Goal: Task Accomplishment & Management: Use online tool/utility

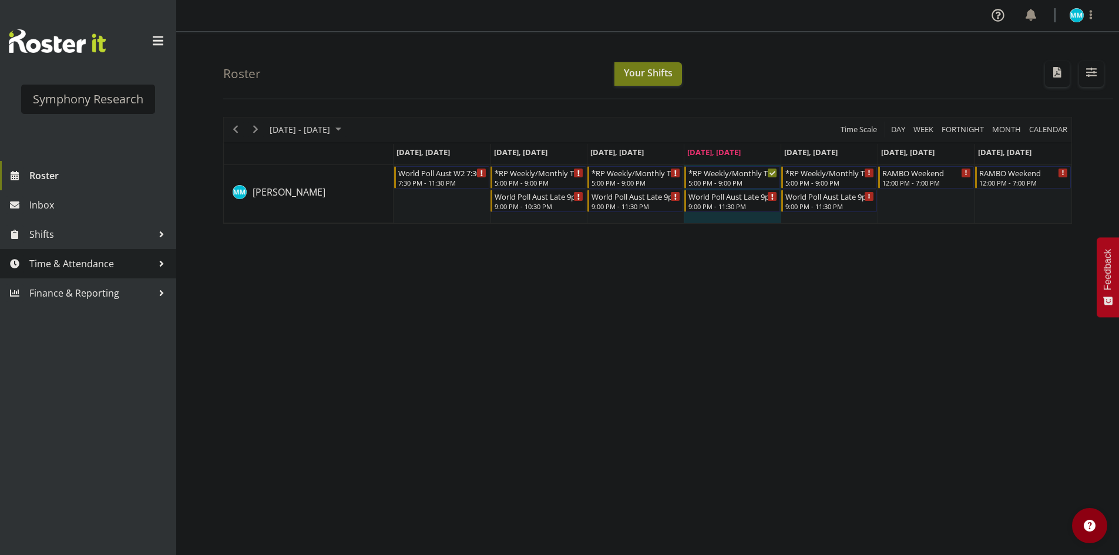
click at [71, 268] on span "Time & Attendance" at bounding box center [90, 264] width 123 height 18
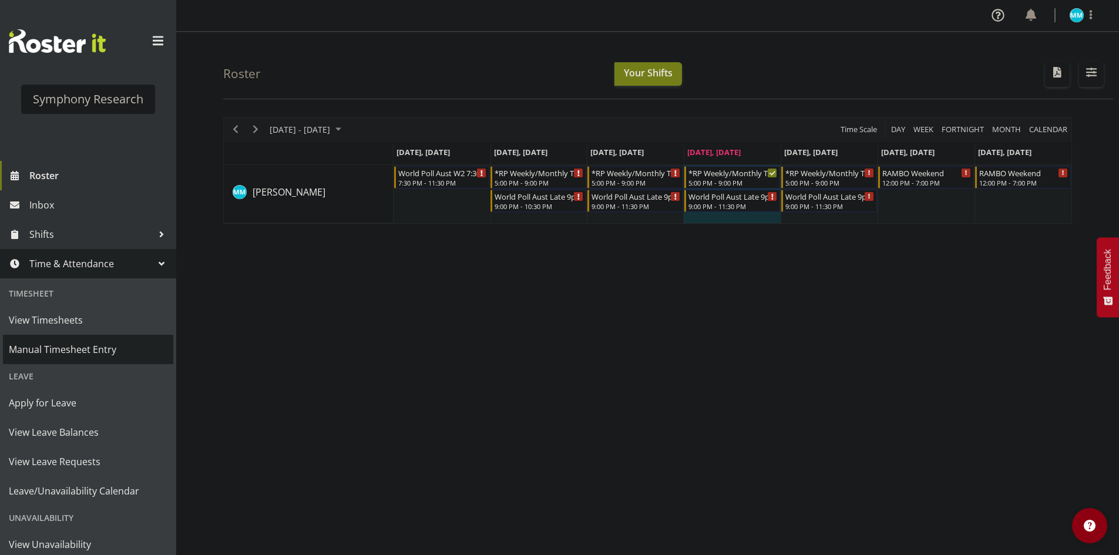
click at [79, 345] on span "Manual Timesheet Entry" at bounding box center [88, 350] width 159 height 18
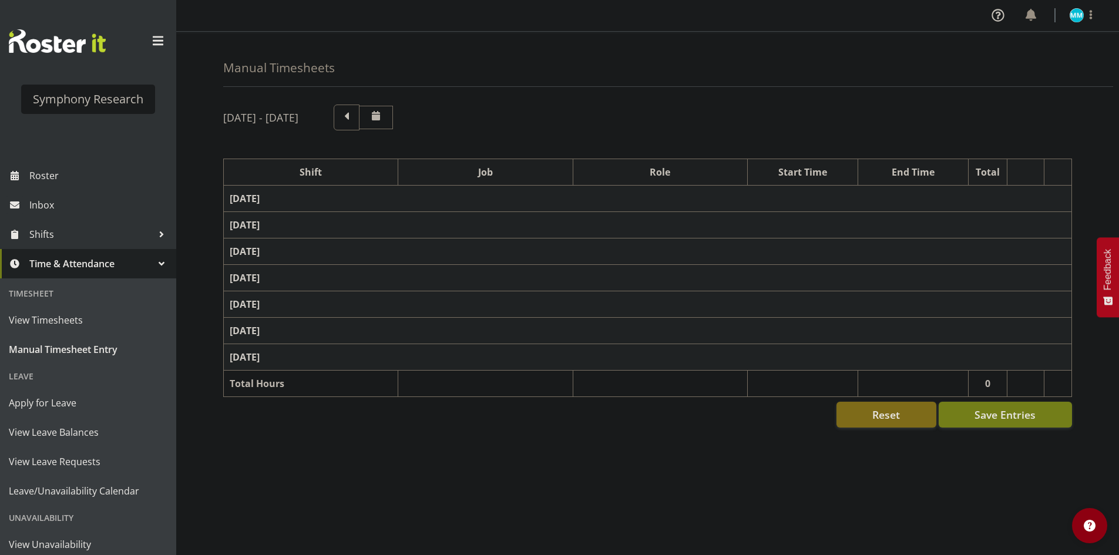
select select "48116"
select select "10633"
select select "47"
select select "57511"
select select "10499"
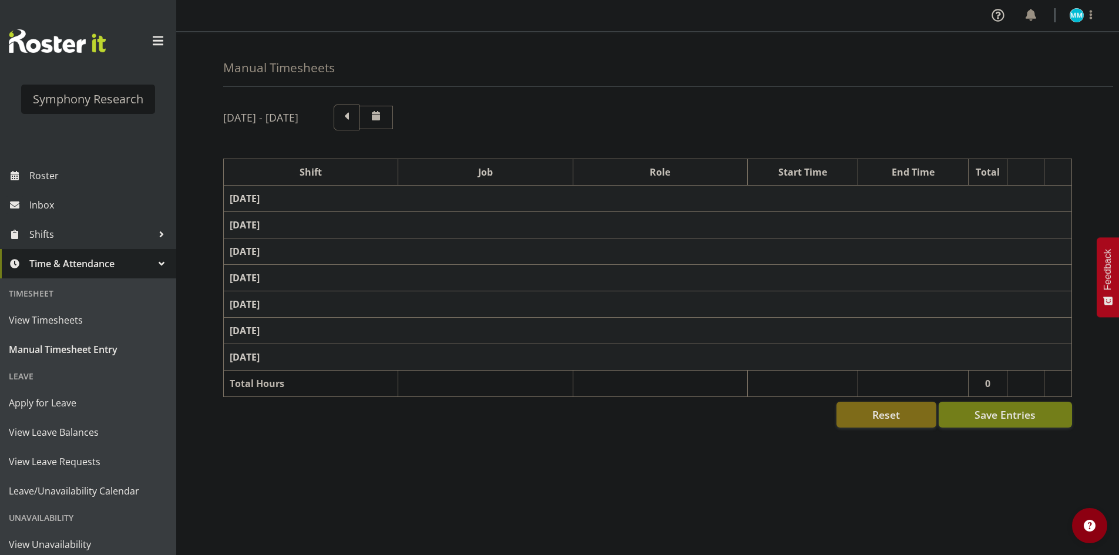
select select "47"
select select "48116"
select select "10730"
select select "47"
select select "57511"
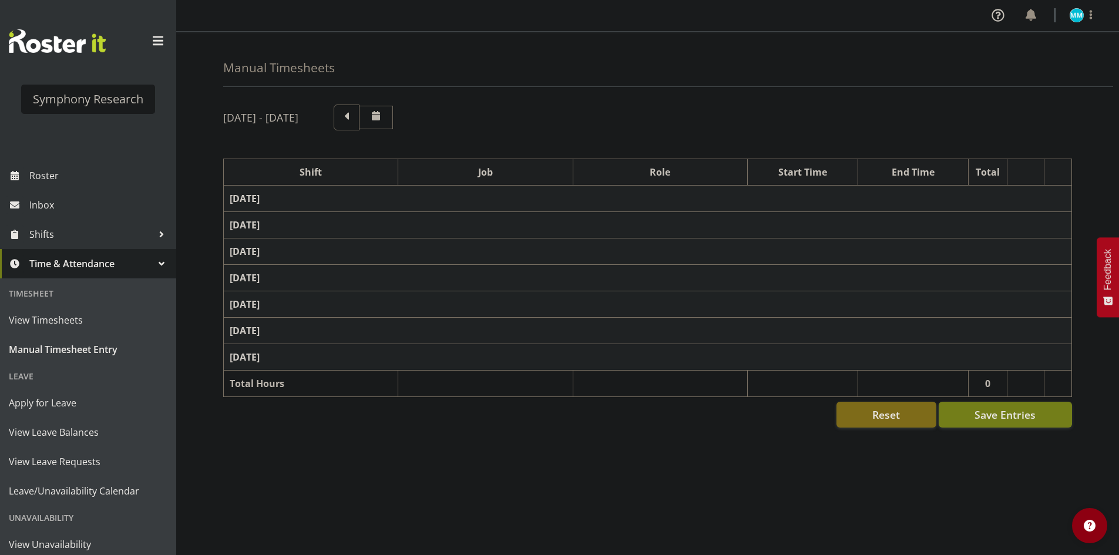
select select "10499"
select select "47"
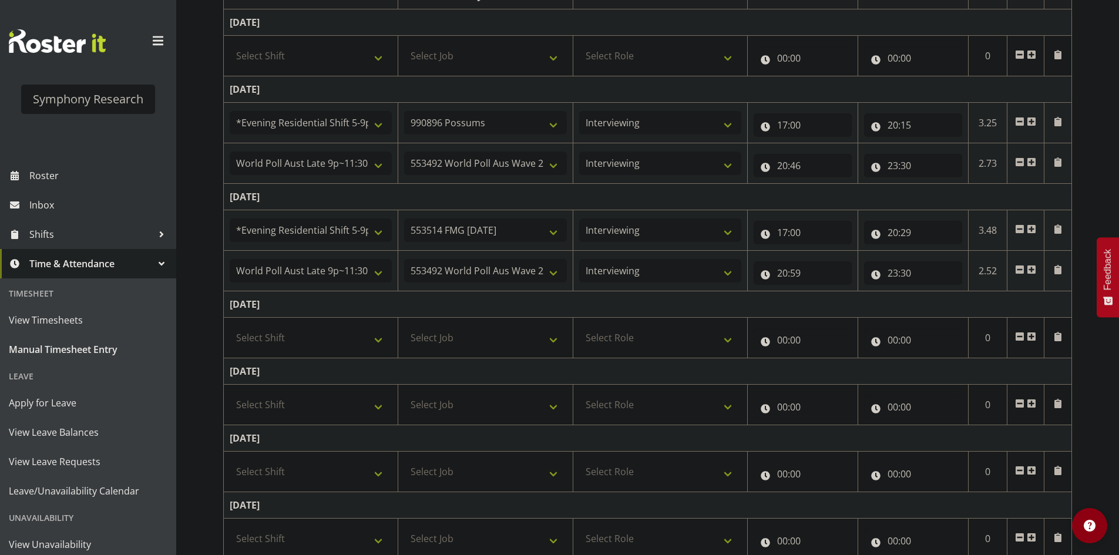
scroll to position [235, 0]
